Goal: Information Seeking & Learning: Learn about a topic

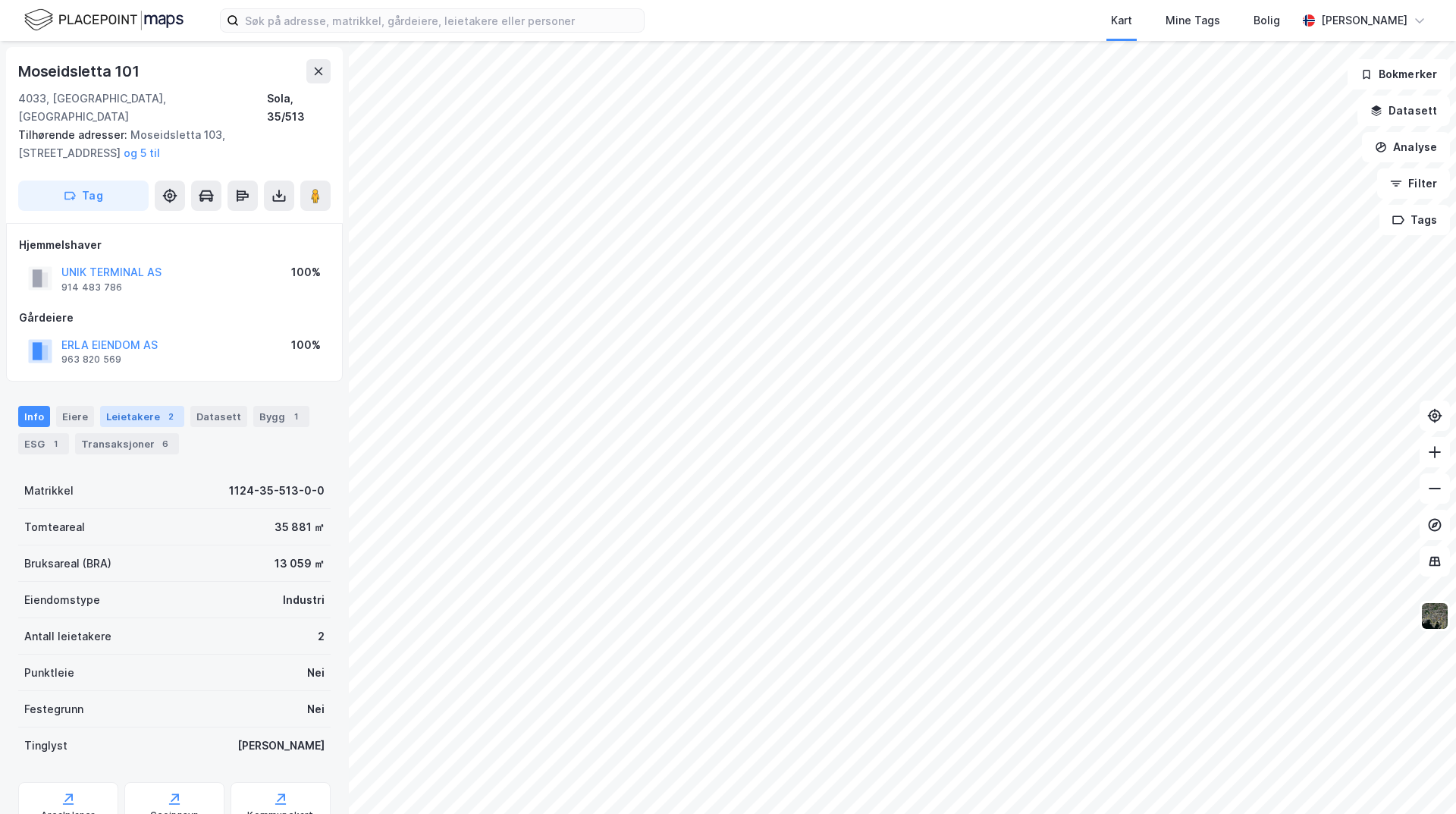
click at [146, 406] on div "Leietakere 2" at bounding box center [141, 416] width 84 height 21
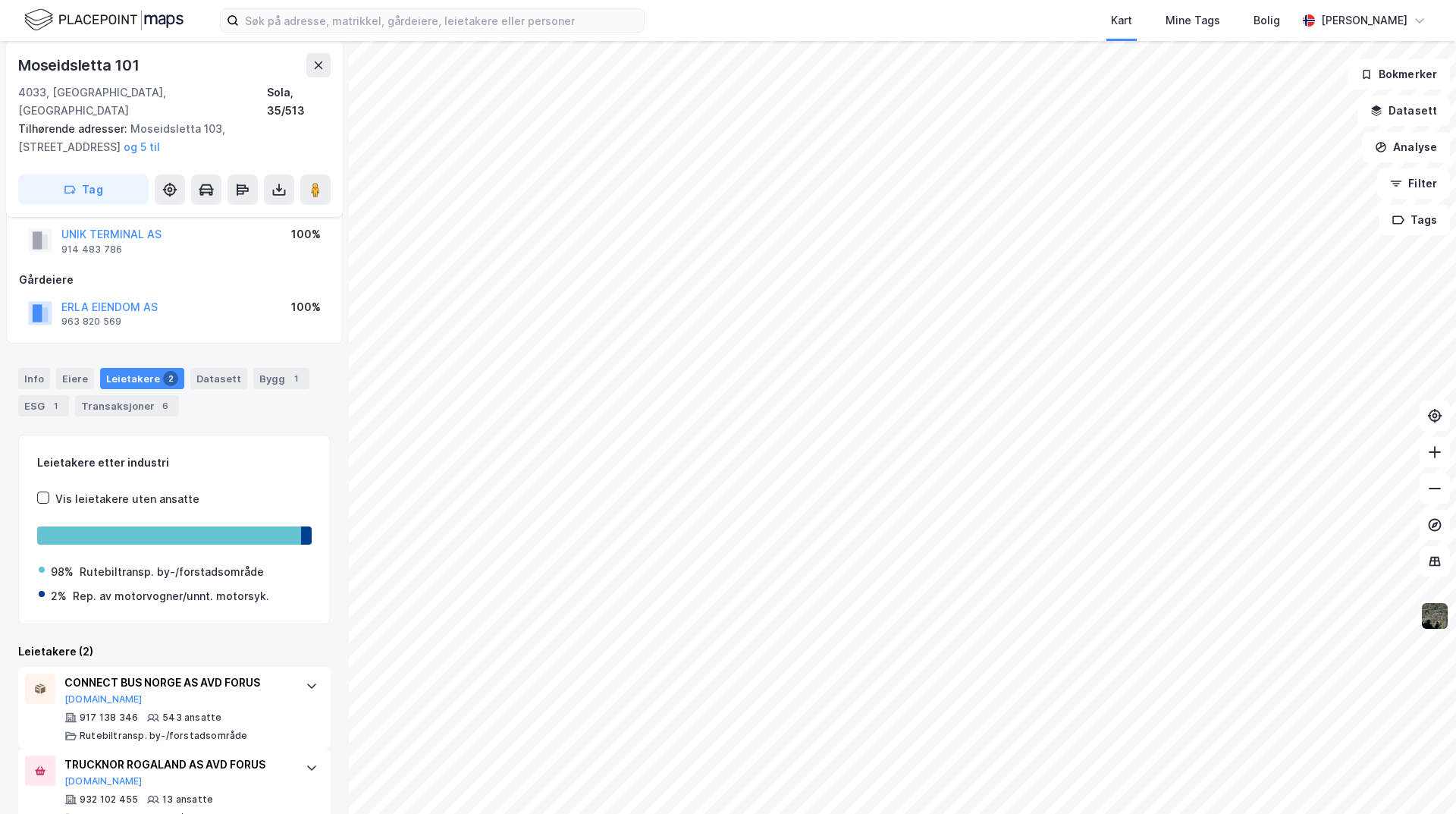
scroll to position [55, 0]
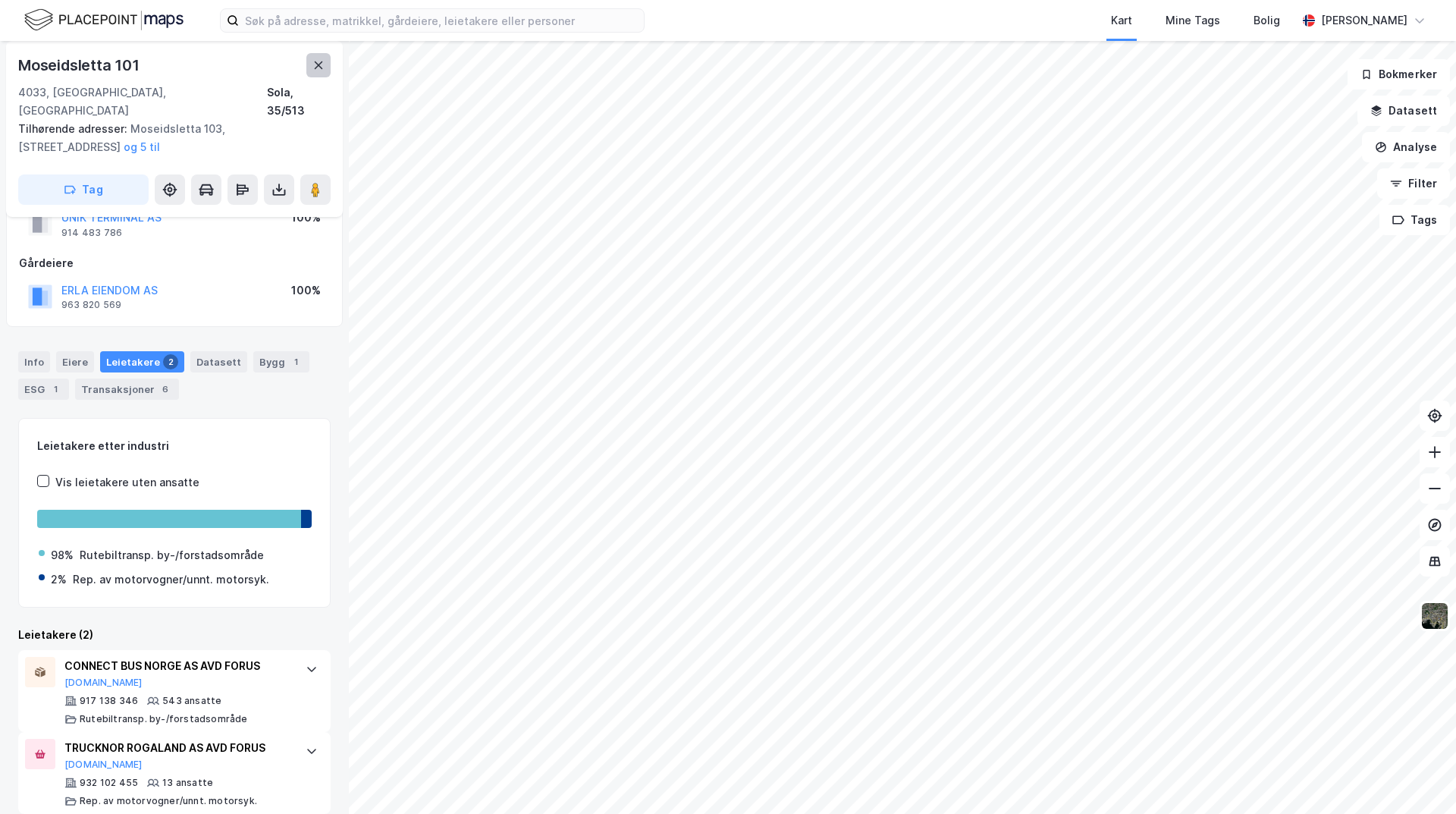
click at [321, 67] on icon at bounding box center [318, 65] width 8 height 8
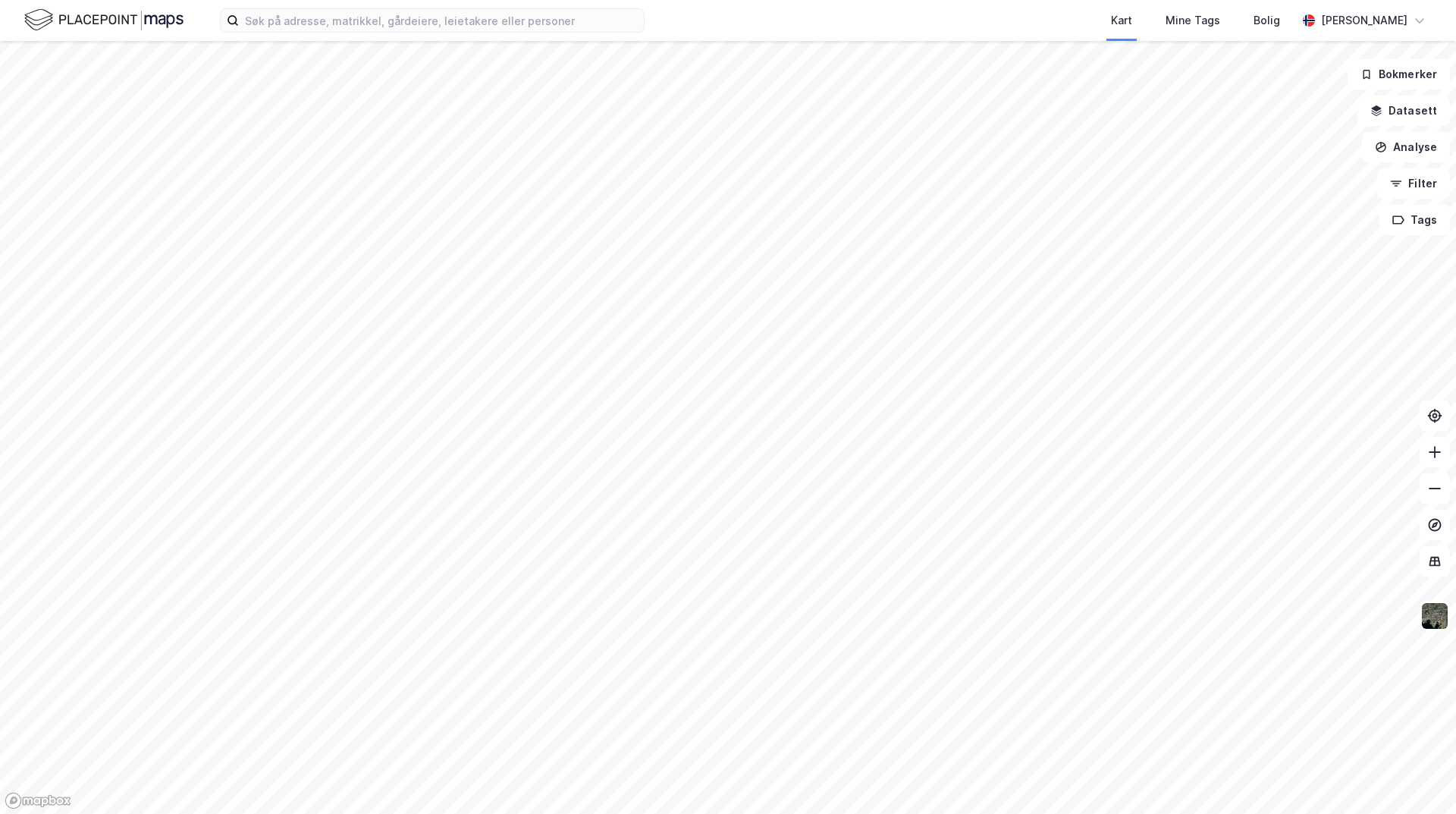
click at [705, 813] on html "Kart Mine Tags Bolig [PERSON_NAME] Bokmerker Datasett Analyse Filter Tags" at bounding box center [728, 407] width 1456 height 814
